Goal: Find specific page/section: Find specific page/section

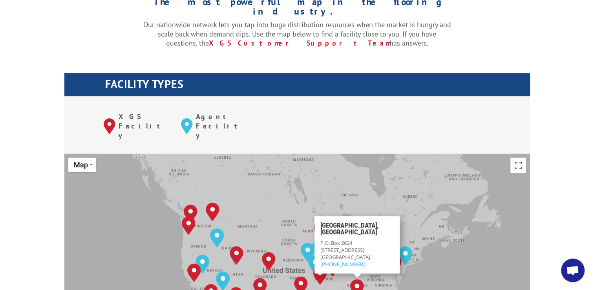
scroll to position [6, 0]
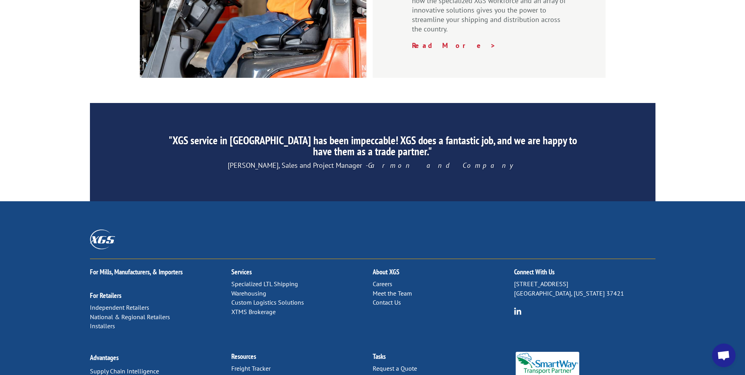
scroll to position [1180, 0]
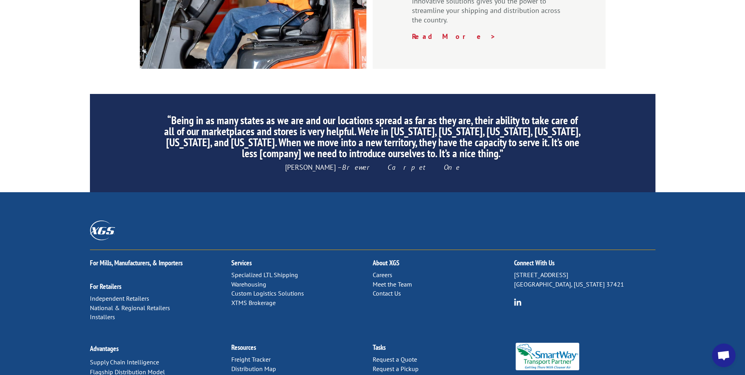
click at [266, 364] on link "Distribution Map" at bounding box center [253, 368] width 45 height 8
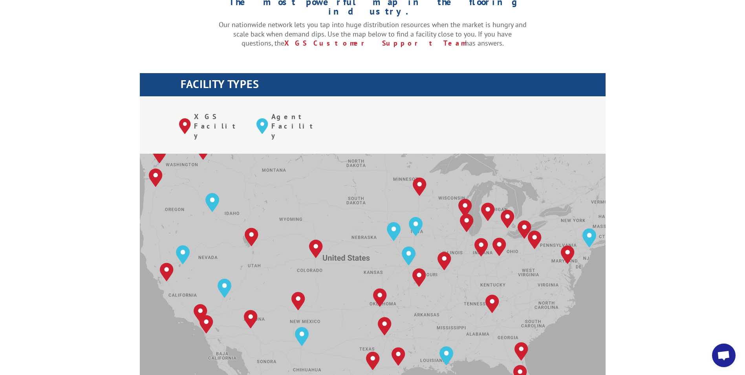
scroll to position [6, 0]
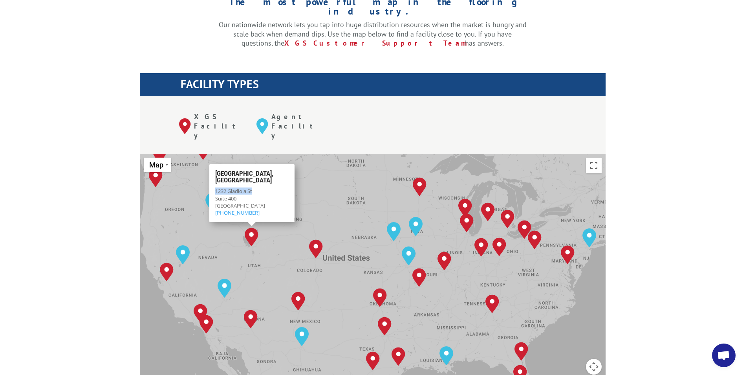
drag, startPoint x: 255, startPoint y: 155, endPoint x: 216, endPoint y: 153, distance: 38.9
click at [216, 187] on div "1232 Gladiola St Suite 400 Salt Lake City, UT 84104 (801) 972-5335" at bounding box center [251, 201] width 73 height 29
copy span "1232 Gladiola St"
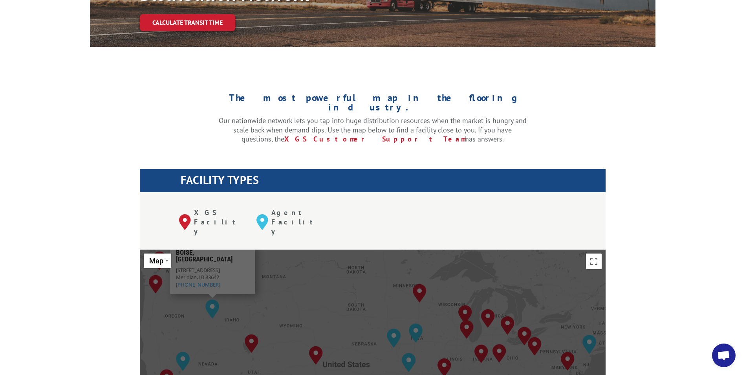
scroll to position [196, 0]
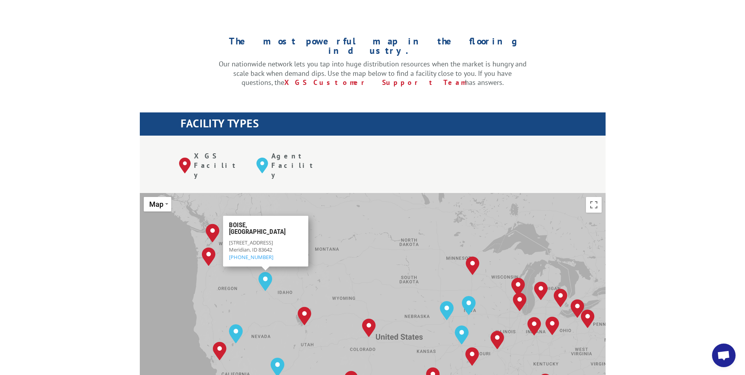
drag, startPoint x: 278, startPoint y: 223, endPoint x: 332, endPoint y: 253, distance: 61.9
click at [332, 253] on div "Albuquerque, NM Baltimore, MD Boise, ID Chicago, IL Chino, CA Cleveland, OH Dal…" at bounding box center [373, 322] width 466 height 258
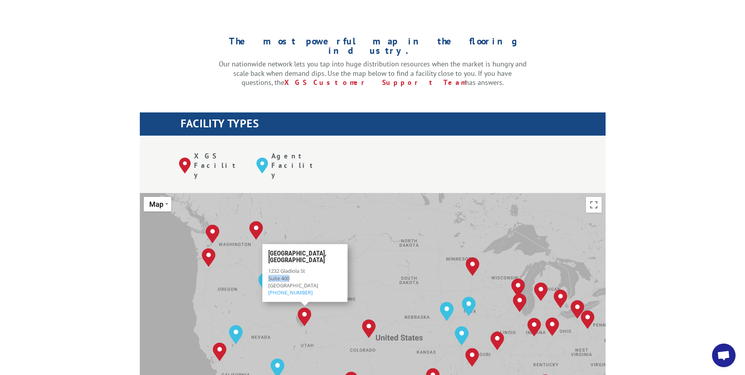
drag, startPoint x: 299, startPoint y: 241, endPoint x: 269, endPoint y: 242, distance: 30.2
click at [269, 267] on div "1232 Gladiola St Suite 400 Salt Lake City, UT 84104 (801) 972-5335" at bounding box center [304, 281] width 73 height 29
copy span "Suite 400"
